Goal: Task Accomplishment & Management: Use online tool/utility

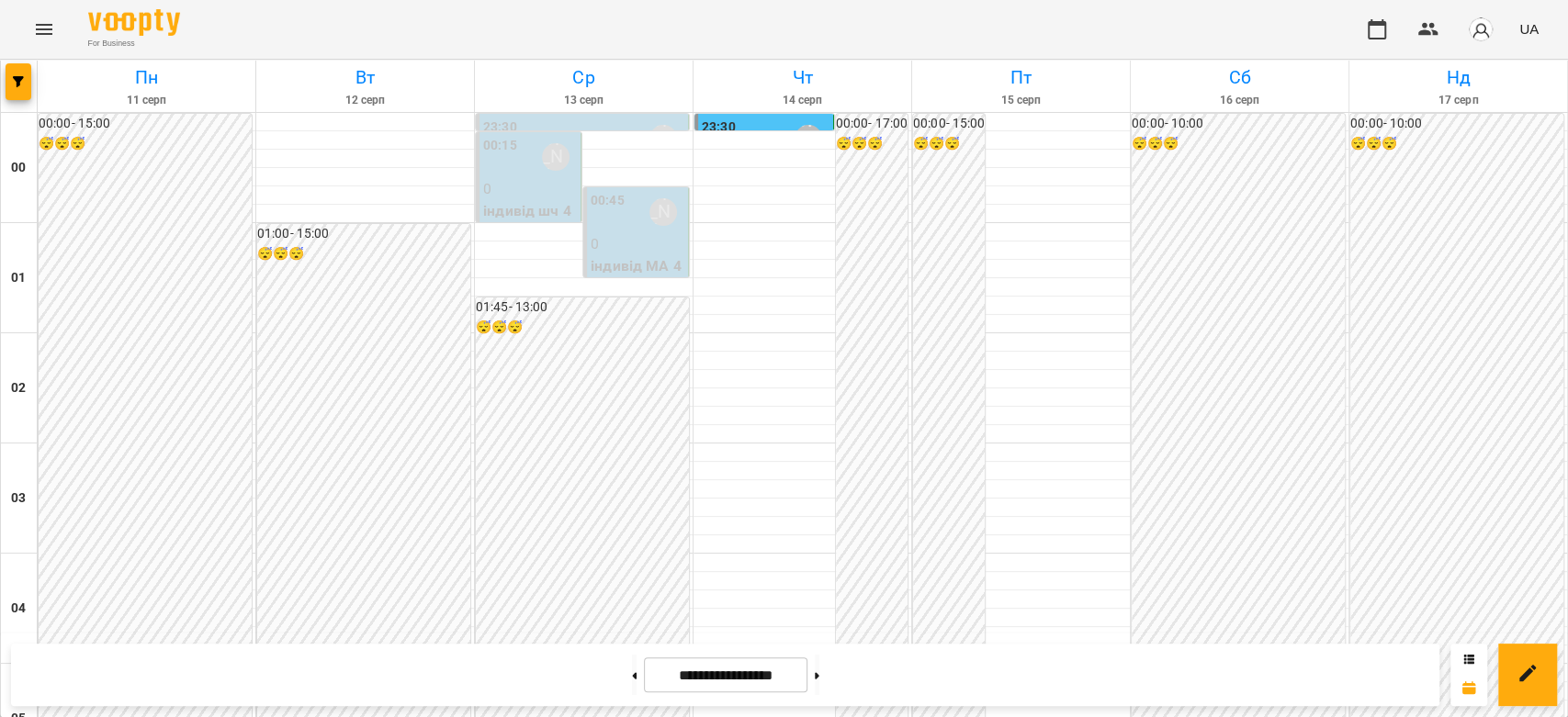
scroll to position [1307, 0]
click at [827, 682] on div at bounding box center [817, 675] width 19 height 40
click at [819, 685] on button at bounding box center [816, 675] width 5 height 40
type input "**********"
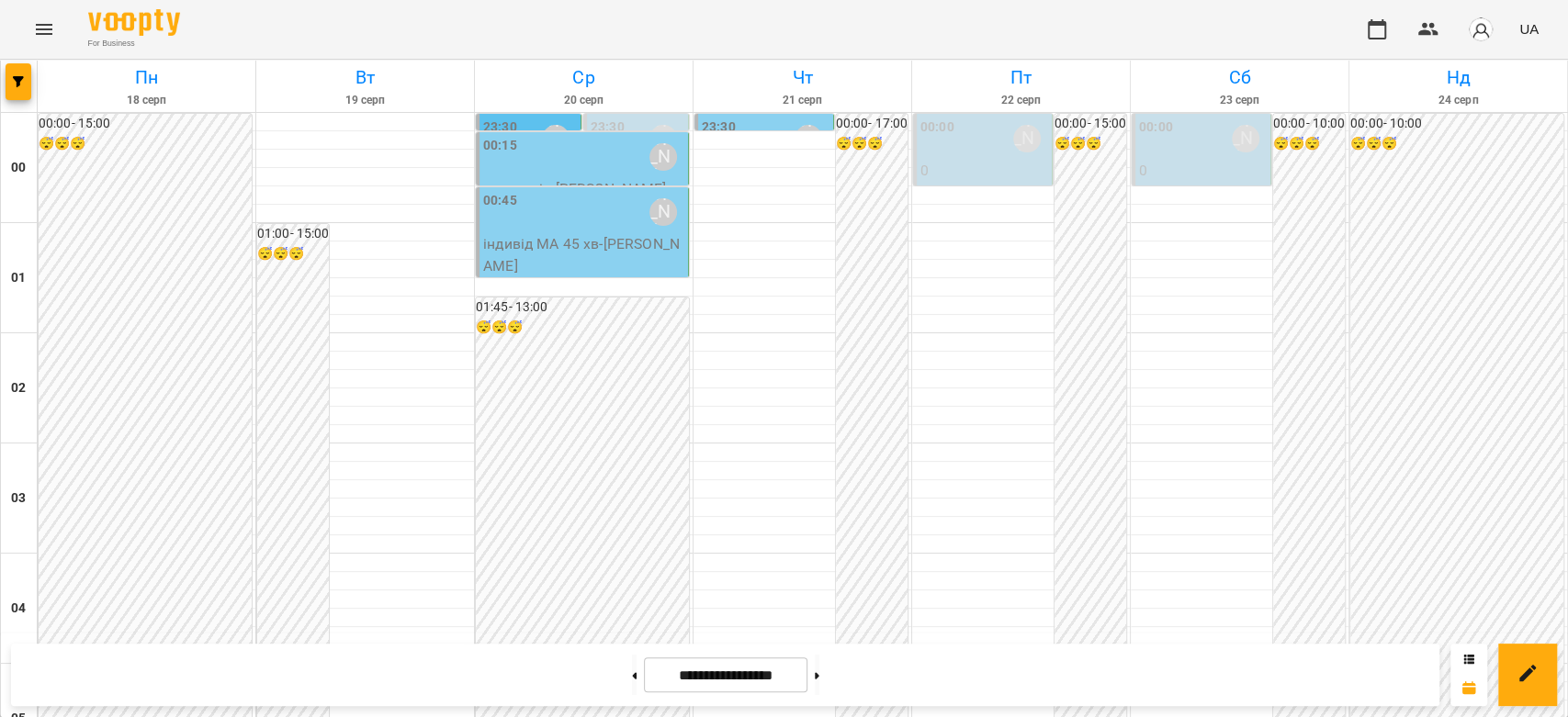
scroll to position [1511, 0]
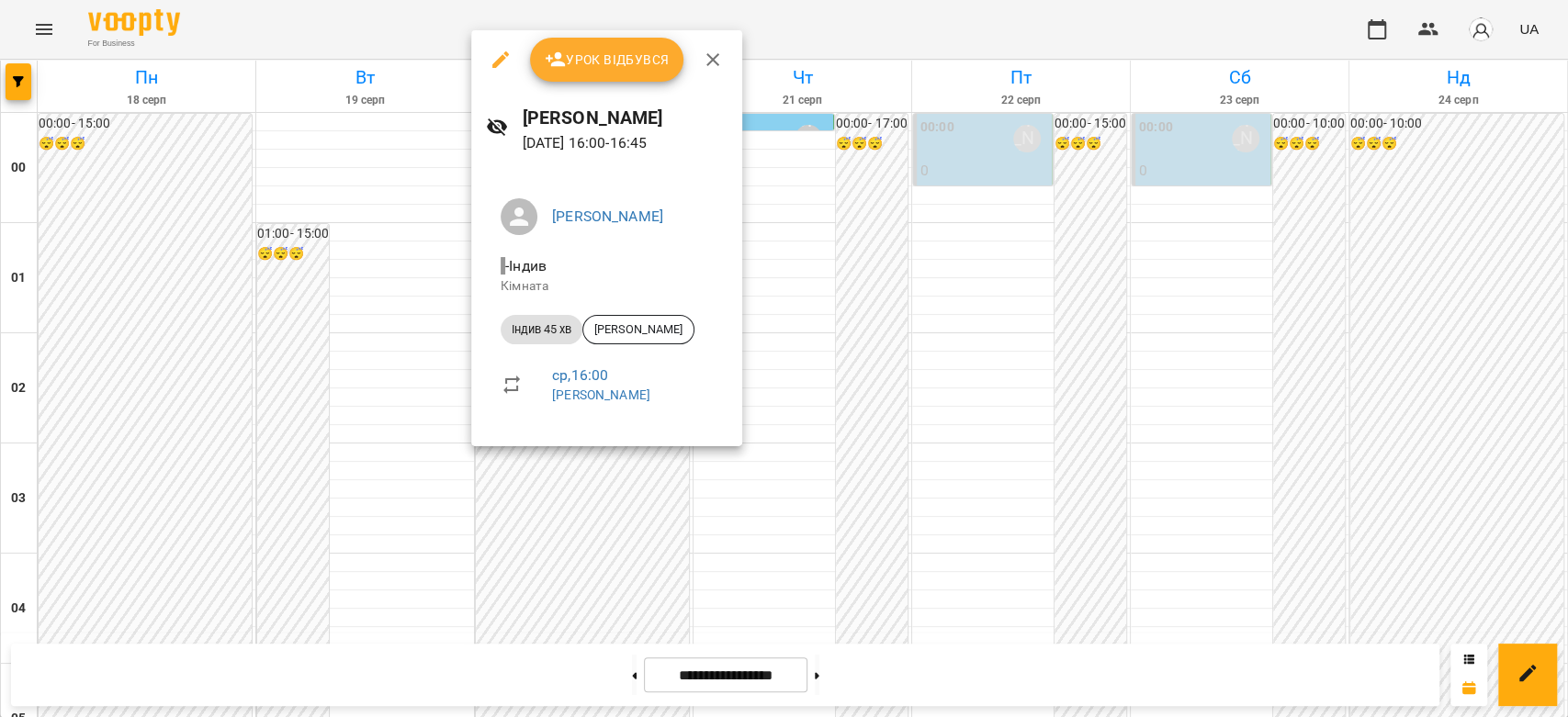
click at [606, 502] on div at bounding box center [784, 358] width 1568 height 717
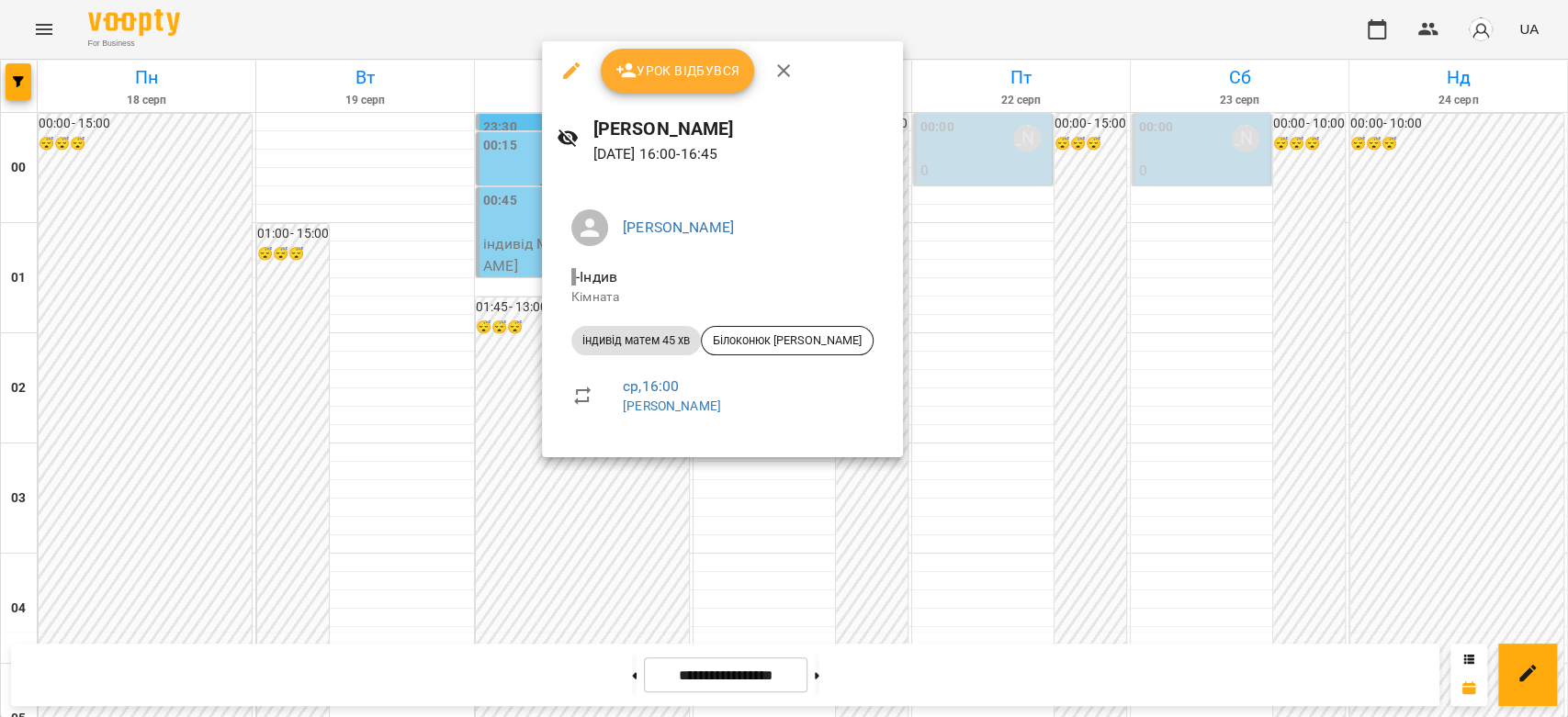
click at [607, 509] on div at bounding box center [784, 358] width 1568 height 717
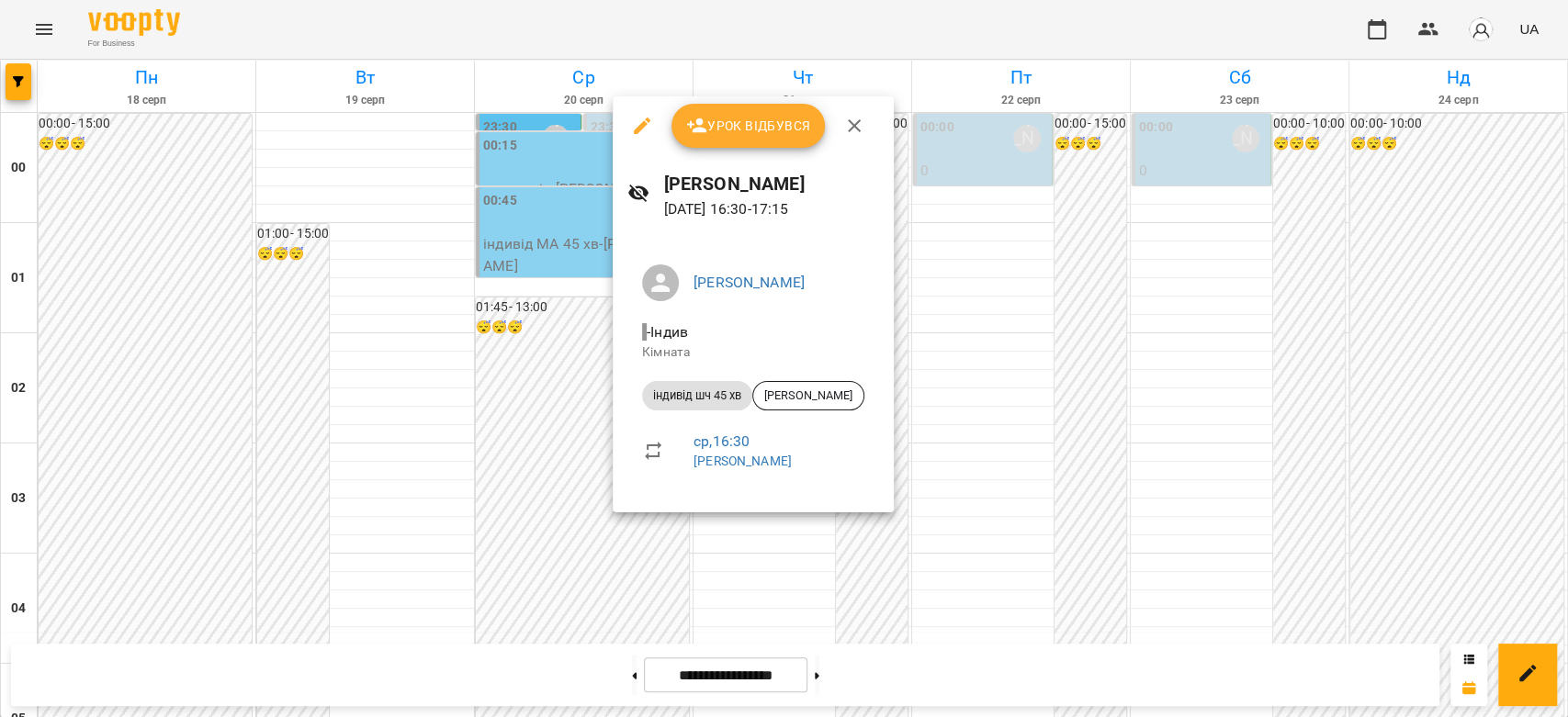
click at [577, 483] on div at bounding box center [784, 358] width 1568 height 717
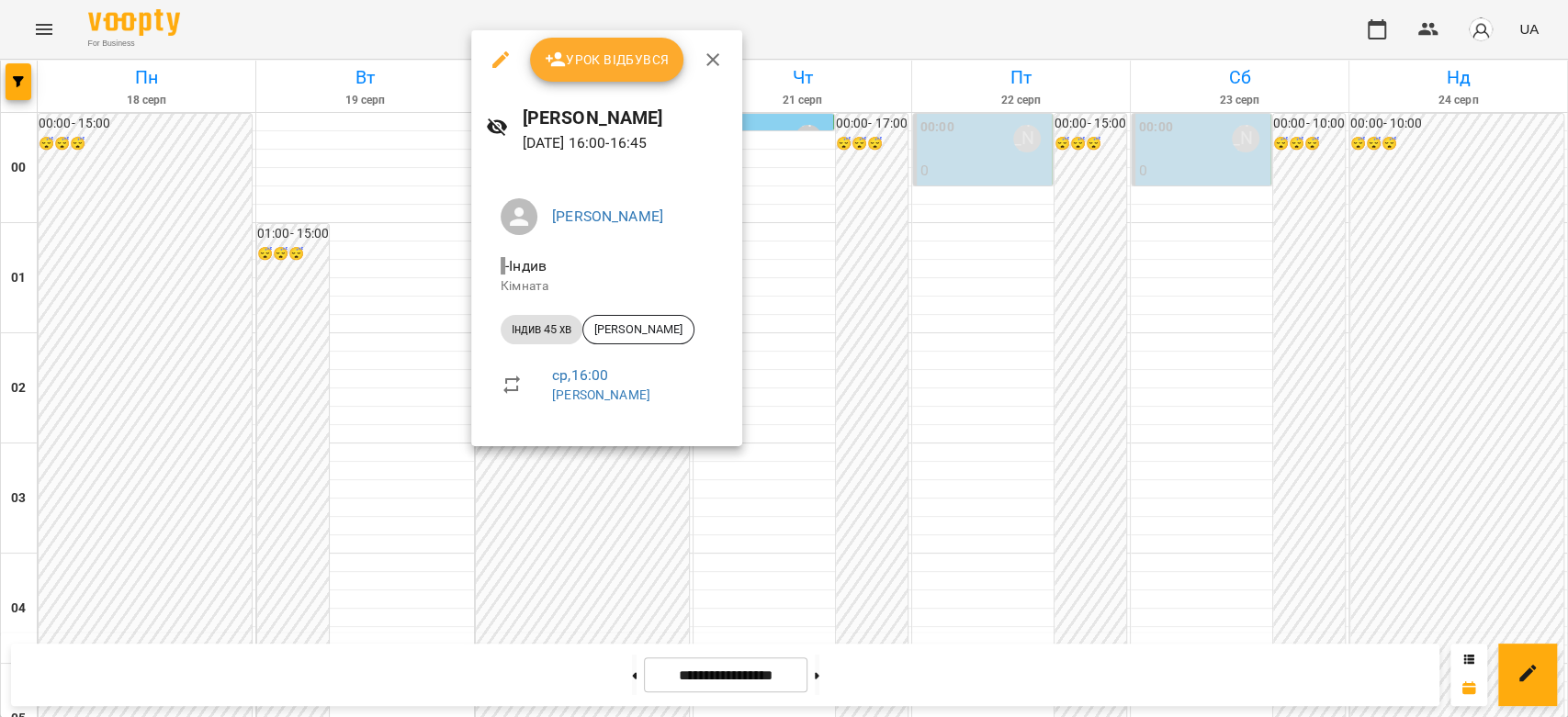
click at [601, 506] on div at bounding box center [784, 358] width 1568 height 717
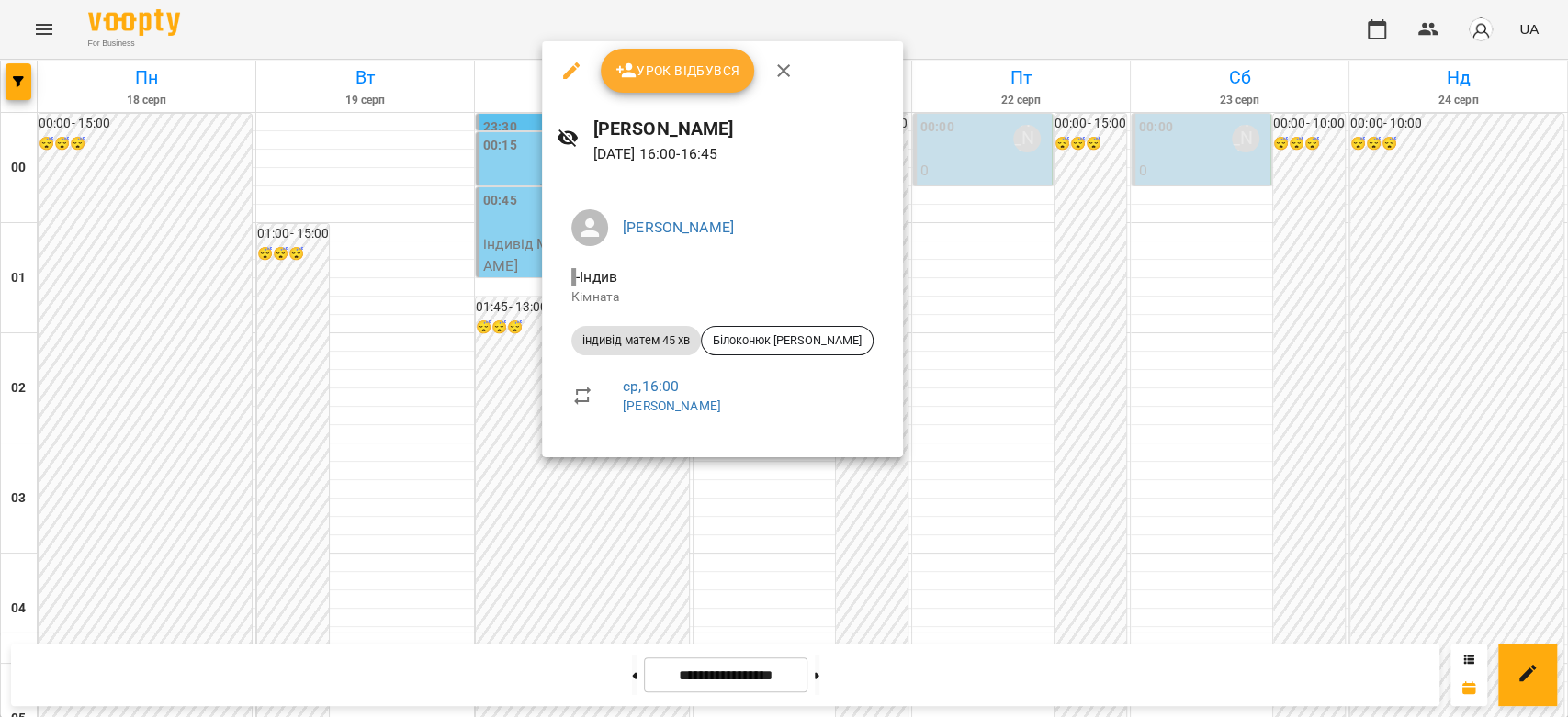
click at [596, 516] on div at bounding box center [784, 358] width 1568 height 717
